Goal: Transaction & Acquisition: Subscribe to service/newsletter

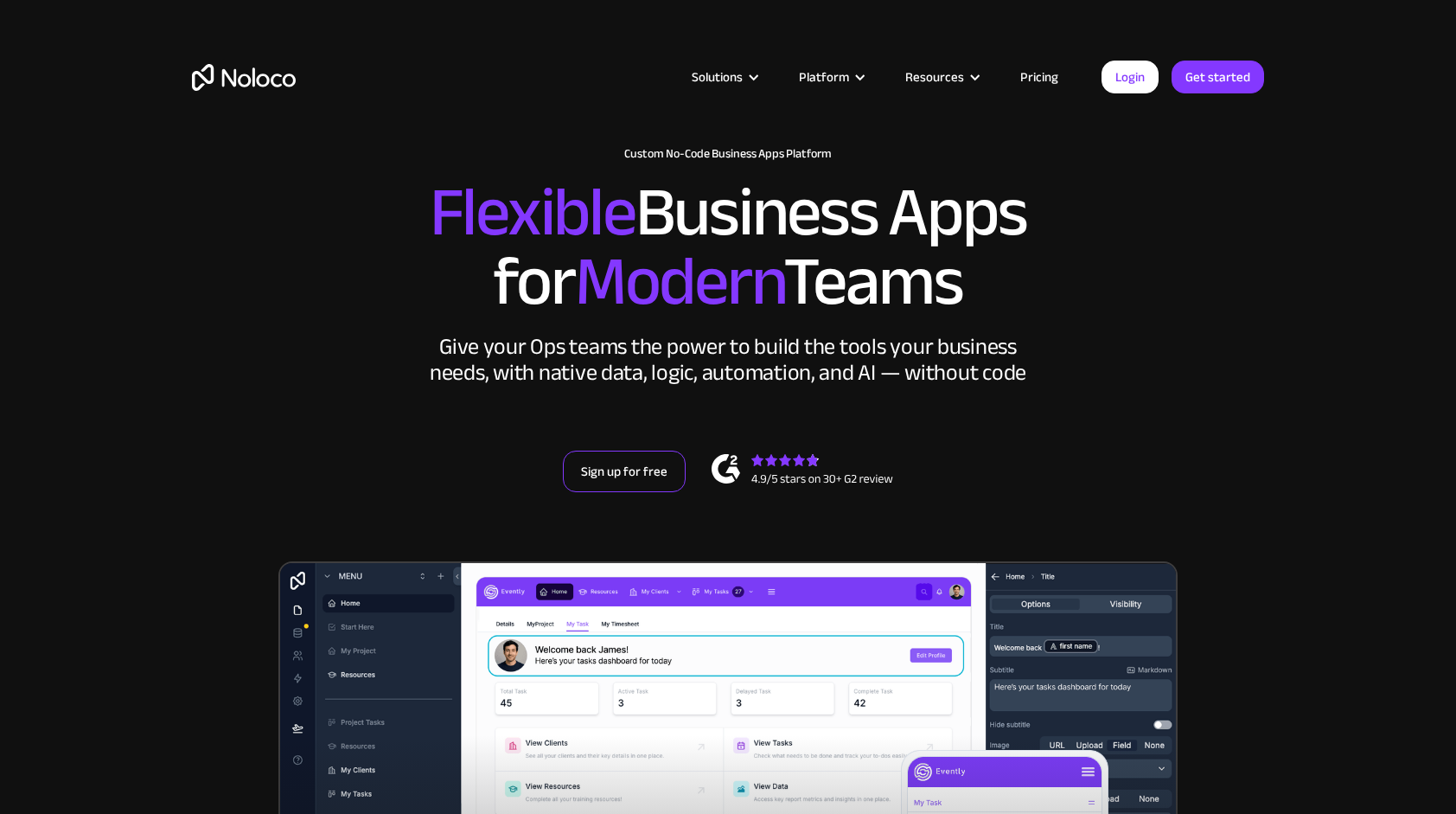
click at [621, 469] on link "Sign up for free" at bounding box center [624, 471] width 123 height 41
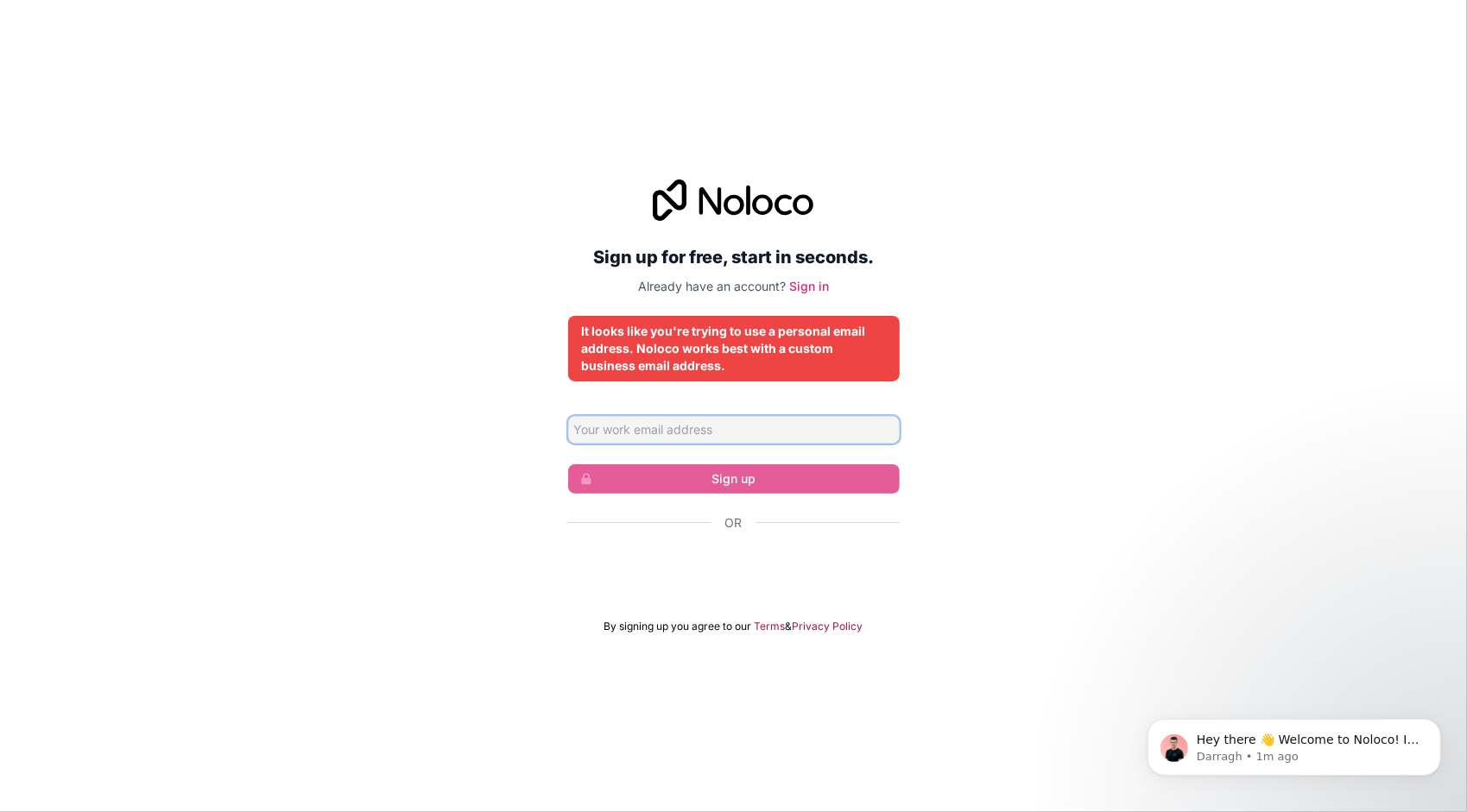
click at [649, 428] on input "Email address" at bounding box center [734, 429] width 331 height 27
type input "[EMAIL_ADDRESS][DOMAIN_NAME]"
